Goal: Obtain resource: Obtain resource

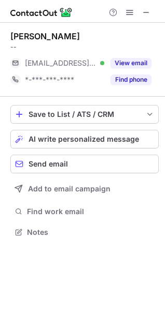
scroll to position [225, 165]
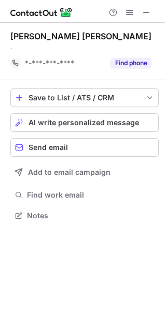
scroll to position [209, 165]
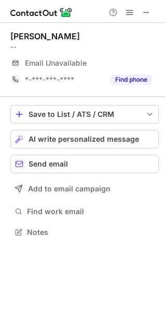
scroll to position [225, 165]
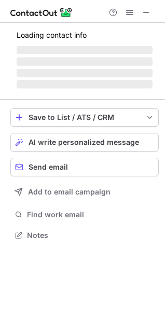
scroll to position [251, 165]
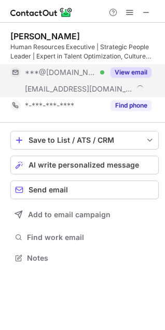
click at [149, 76] on button "View email" at bounding box center [130, 72] width 41 height 10
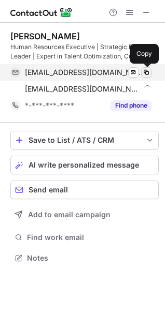
click at [146, 73] on span at bounding box center [146, 72] width 8 height 8
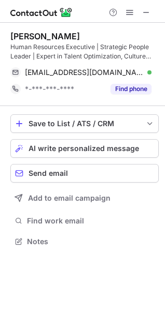
scroll to position [235, 165]
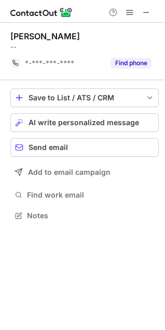
scroll to position [209, 165]
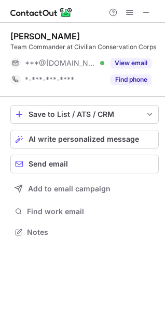
scroll to position [225, 165]
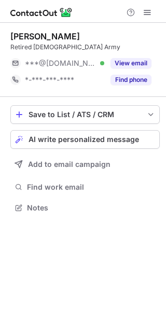
scroll to position [200, 166]
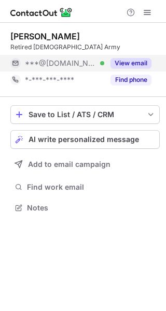
click at [123, 65] on button "View email" at bounding box center [130, 63] width 41 height 10
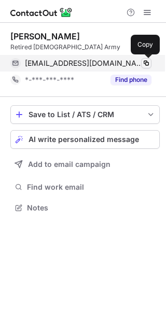
click at [148, 64] on span at bounding box center [146, 63] width 8 height 8
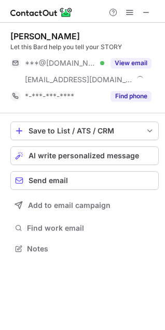
scroll to position [242, 165]
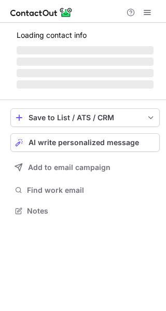
scroll to position [200, 166]
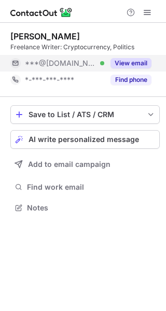
click at [133, 59] on button "View email" at bounding box center [130, 63] width 41 height 10
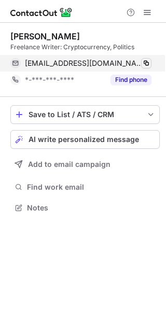
click at [147, 62] on span at bounding box center [146, 63] width 8 height 8
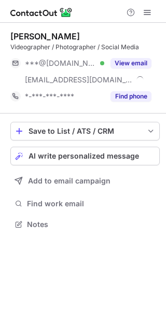
scroll to position [217, 166]
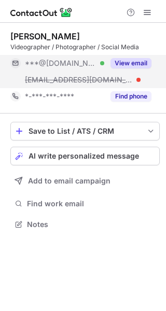
click at [122, 57] on div "View email" at bounding box center [127, 63] width 47 height 17
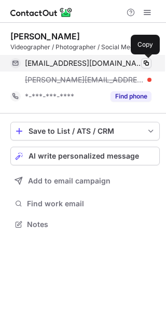
click at [147, 64] on span at bounding box center [146, 63] width 8 height 8
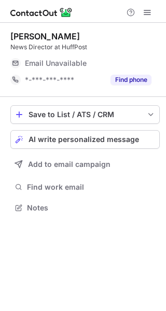
scroll to position [200, 166]
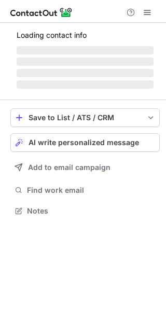
scroll to position [217, 166]
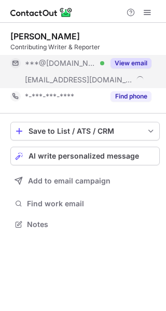
click at [127, 62] on button "View email" at bounding box center [130, 63] width 41 height 10
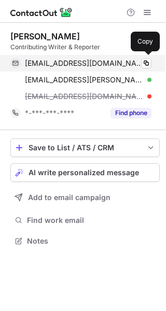
scroll to position [234, 166]
click at [149, 62] on span at bounding box center [146, 63] width 8 height 8
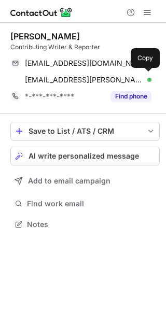
scroll to position [217, 166]
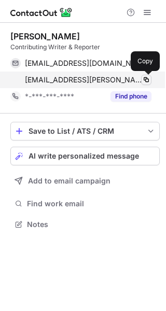
click at [148, 81] on span at bounding box center [146, 80] width 8 height 8
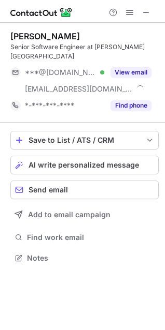
scroll to position [242, 165]
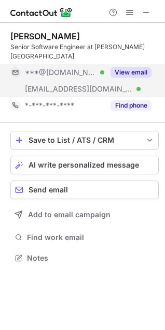
click at [128, 67] on button "View email" at bounding box center [130, 72] width 41 height 10
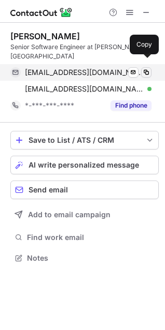
click at [147, 68] on span at bounding box center [146, 72] width 8 height 8
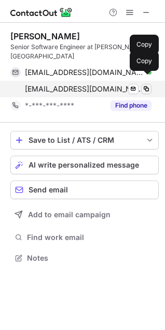
click at [147, 85] on span at bounding box center [146, 89] width 8 height 8
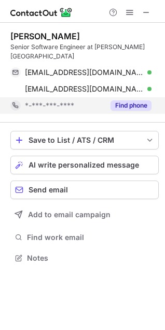
click at [132, 100] on button "Find phone" at bounding box center [130, 105] width 41 height 10
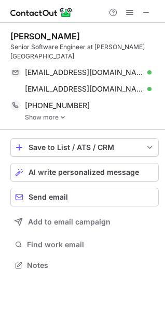
scroll to position [249, 165]
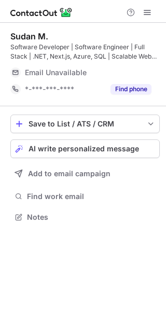
scroll to position [210, 166]
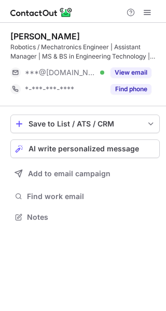
scroll to position [210, 166]
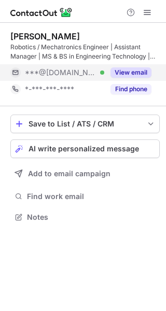
click at [120, 77] on button "View email" at bounding box center [130, 72] width 41 height 10
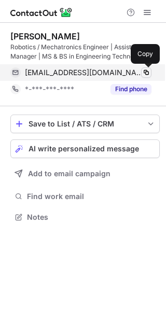
click at [146, 74] on span at bounding box center [146, 72] width 8 height 8
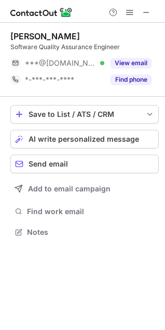
scroll to position [225, 165]
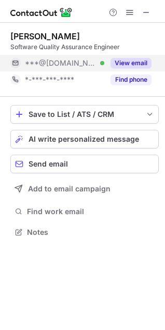
click at [140, 66] on button "View email" at bounding box center [130, 63] width 41 height 10
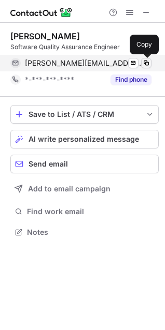
click at [147, 63] on span at bounding box center [146, 63] width 8 height 8
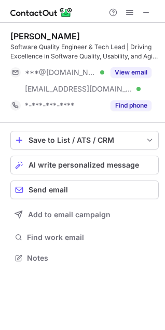
scroll to position [251, 165]
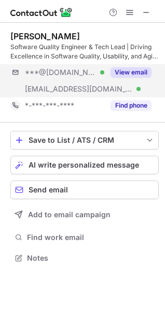
click at [142, 70] on button "View email" at bounding box center [130, 72] width 41 height 10
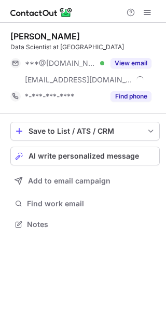
scroll to position [217, 166]
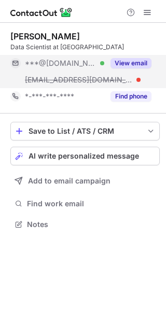
click at [118, 55] on div "View email" at bounding box center [127, 63] width 47 height 17
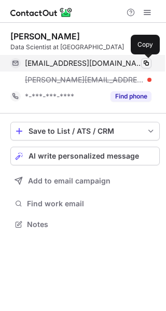
click at [148, 63] on span at bounding box center [146, 63] width 8 height 8
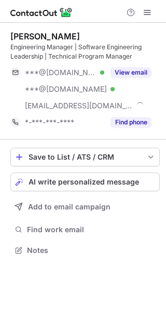
scroll to position [243, 166]
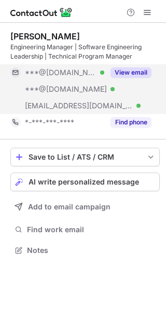
click at [123, 71] on button "View email" at bounding box center [130, 72] width 41 height 10
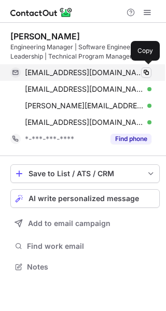
scroll to position [259, 166]
click at [147, 74] on span at bounding box center [146, 72] width 8 height 8
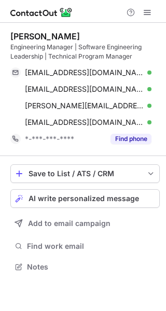
scroll to position [259, 166]
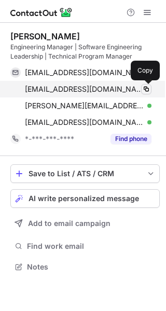
click at [150, 93] on button at bounding box center [146, 89] width 10 height 10
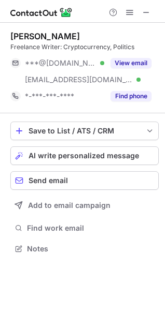
scroll to position [242, 165]
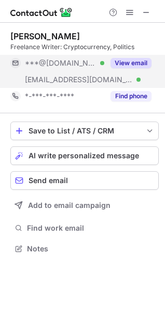
click at [131, 59] on button "View email" at bounding box center [130, 63] width 41 height 10
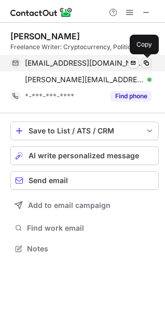
click at [149, 62] on span at bounding box center [146, 63] width 8 height 8
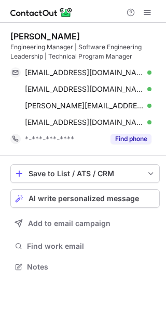
scroll to position [259, 166]
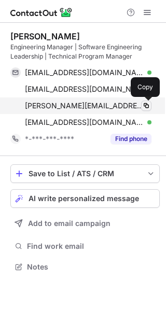
click at [147, 106] on span at bounding box center [146, 106] width 8 height 8
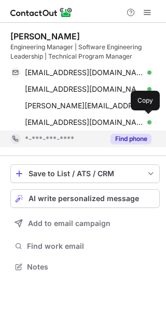
scroll to position [259, 166]
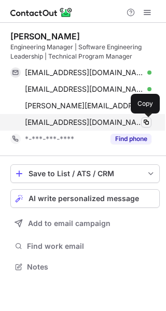
click at [143, 121] on span at bounding box center [146, 122] width 8 height 8
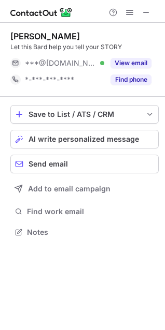
scroll to position [225, 165]
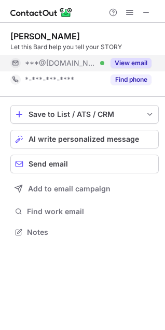
click at [136, 61] on button "View email" at bounding box center [130, 63] width 41 height 10
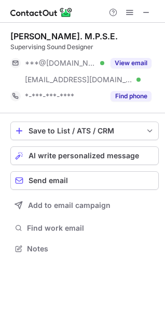
scroll to position [242, 165]
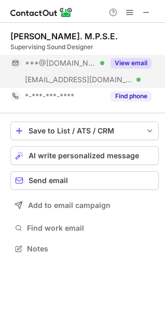
click at [136, 64] on button "View email" at bounding box center [130, 63] width 41 height 10
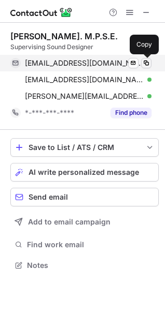
click at [149, 64] on span at bounding box center [146, 63] width 8 height 8
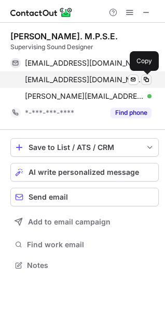
click at [149, 80] on span at bounding box center [146, 80] width 8 height 8
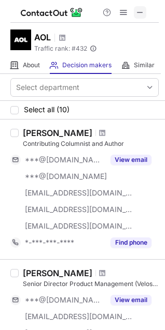
click at [145, 15] on button at bounding box center [140, 12] width 12 height 12
click at [143, 14] on span at bounding box center [140, 12] width 8 height 8
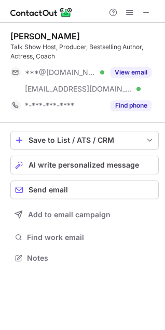
scroll to position [251, 165]
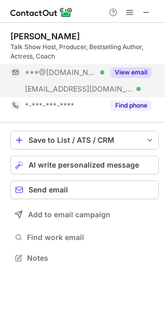
click at [119, 71] on button "View email" at bounding box center [130, 72] width 41 height 10
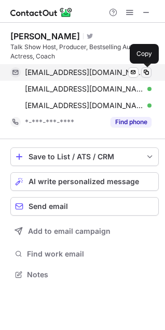
click at [146, 70] on span at bounding box center [146, 72] width 8 height 8
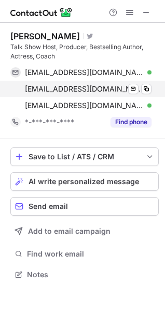
click at [151, 87] on div "vickiabelsonsbroadtheroadtaken@gmail.com Verified Send email Copy" at bounding box center [80, 89] width 141 height 17
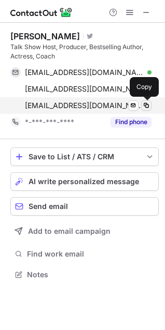
click at [147, 106] on span at bounding box center [146, 106] width 8 height 8
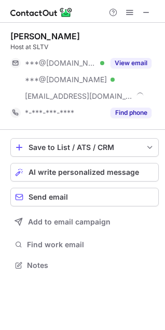
scroll to position [258, 165]
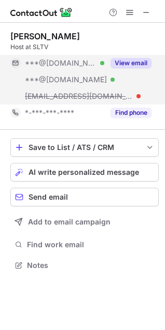
click at [143, 69] on div "View email" at bounding box center [127, 63] width 47 height 17
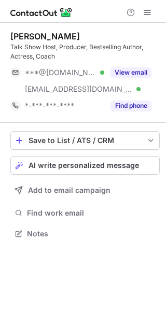
scroll to position [226, 166]
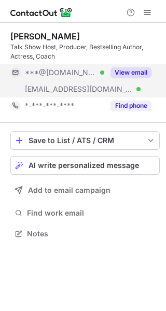
click at [132, 65] on div "View email" at bounding box center [127, 72] width 47 height 17
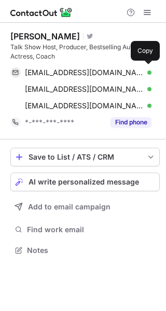
scroll to position [243, 166]
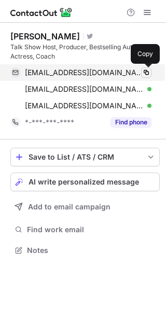
click at [149, 70] on span at bounding box center [146, 72] width 8 height 8
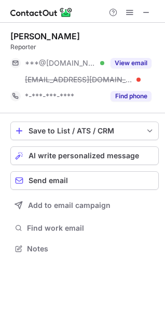
scroll to position [242, 165]
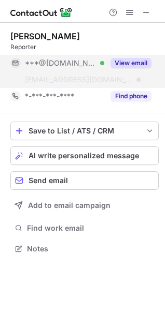
click at [131, 62] on button "View email" at bounding box center [130, 63] width 41 height 10
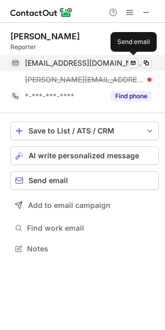
click at [146, 62] on span at bounding box center [146, 63] width 8 height 8
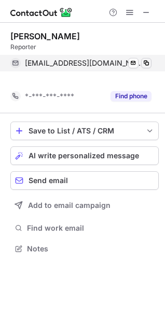
scroll to position [225, 165]
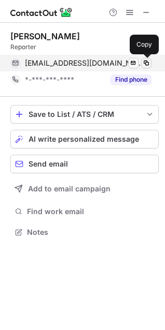
click at [150, 63] on button at bounding box center [146, 63] width 10 height 10
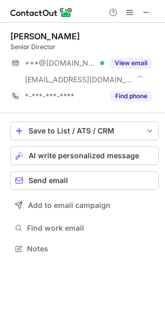
scroll to position [242, 165]
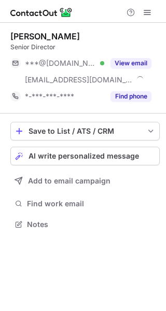
scroll to position [217, 166]
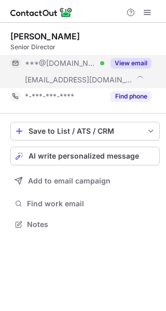
click at [116, 57] on div "View email" at bounding box center [127, 63] width 47 height 17
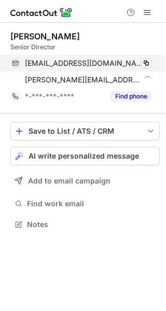
click at [151, 59] on div "[EMAIL_ADDRESS][DOMAIN_NAME] Verified Copy" at bounding box center [80, 63] width 141 height 17
